Goal: Go to known website: Go to known website

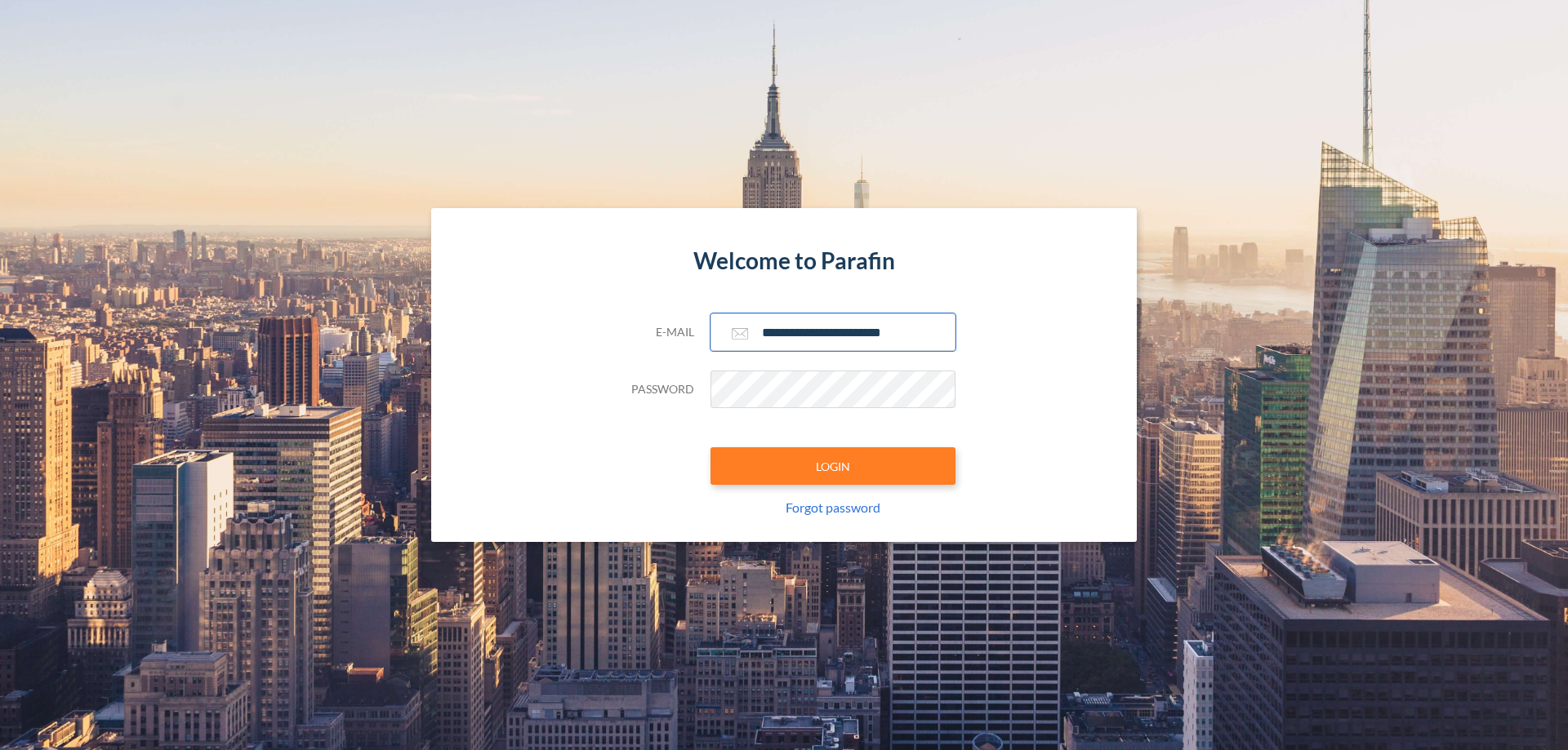
type input "**********"
click at [833, 466] on button "LOGIN" at bounding box center [833, 467] width 245 height 38
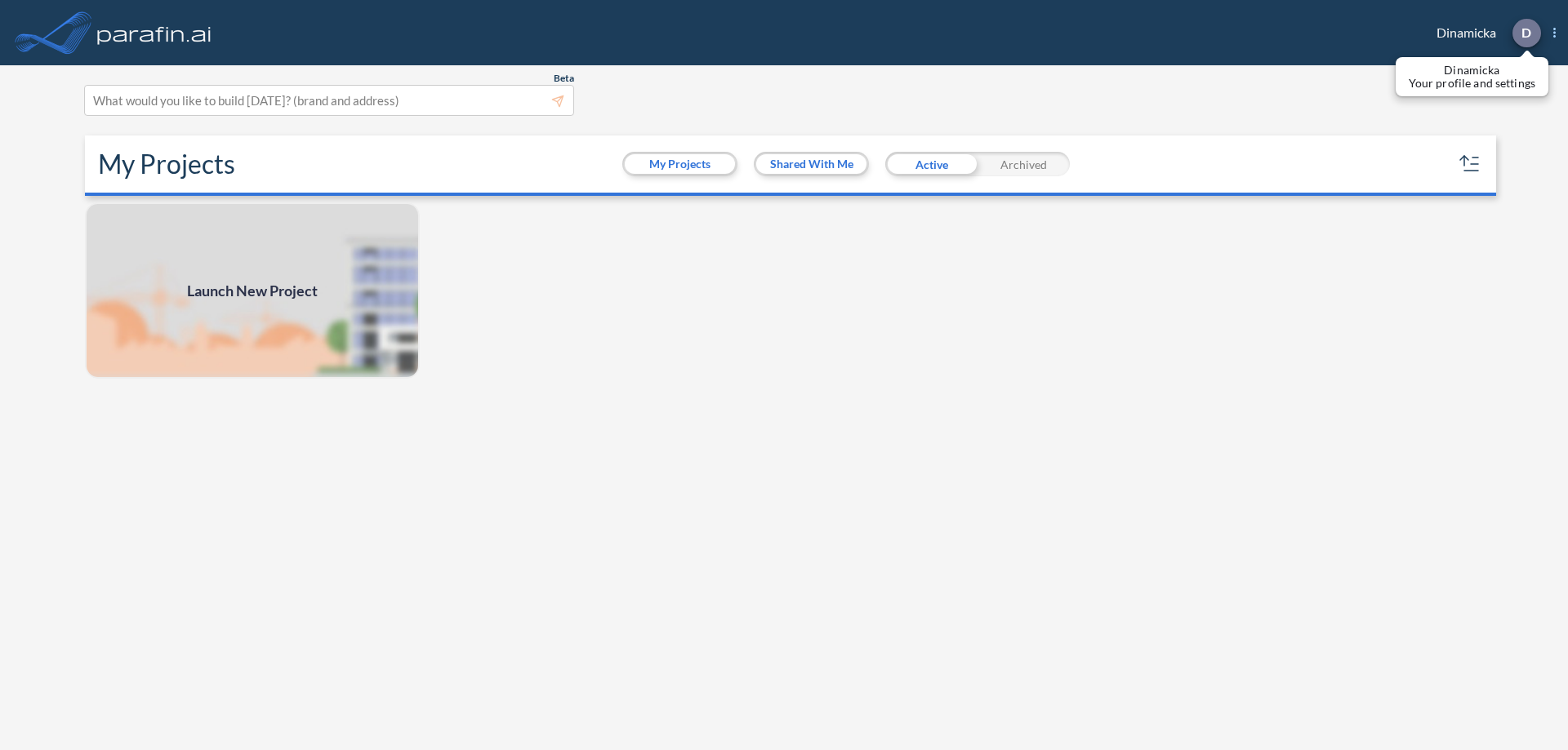
click at [1525, 33] on p "D" at bounding box center [1525, 32] width 9 height 15
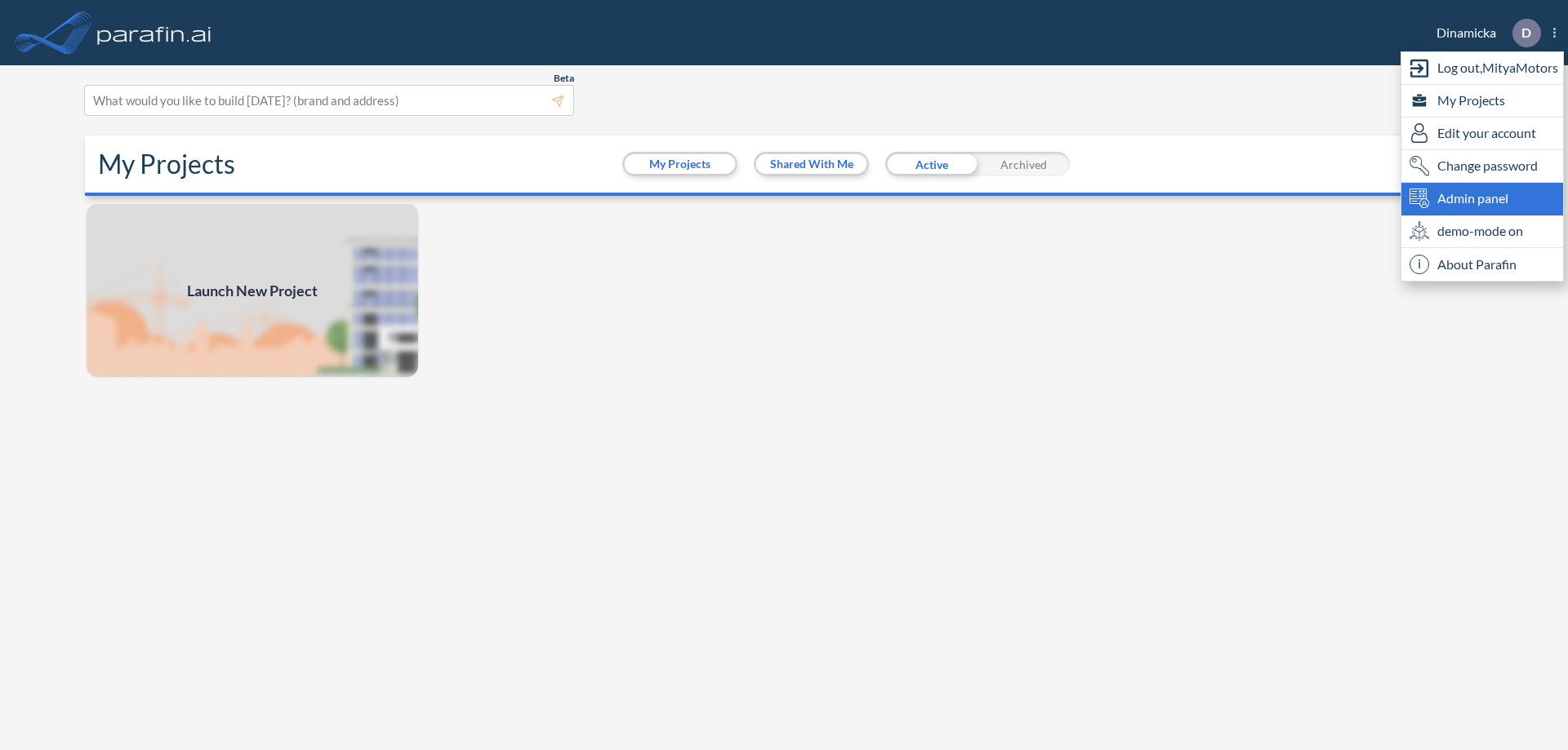
click at [1482, 198] on span "Admin panel" at bounding box center [1472, 198] width 71 height 20
